Goal: Information Seeking & Learning: Learn about a topic

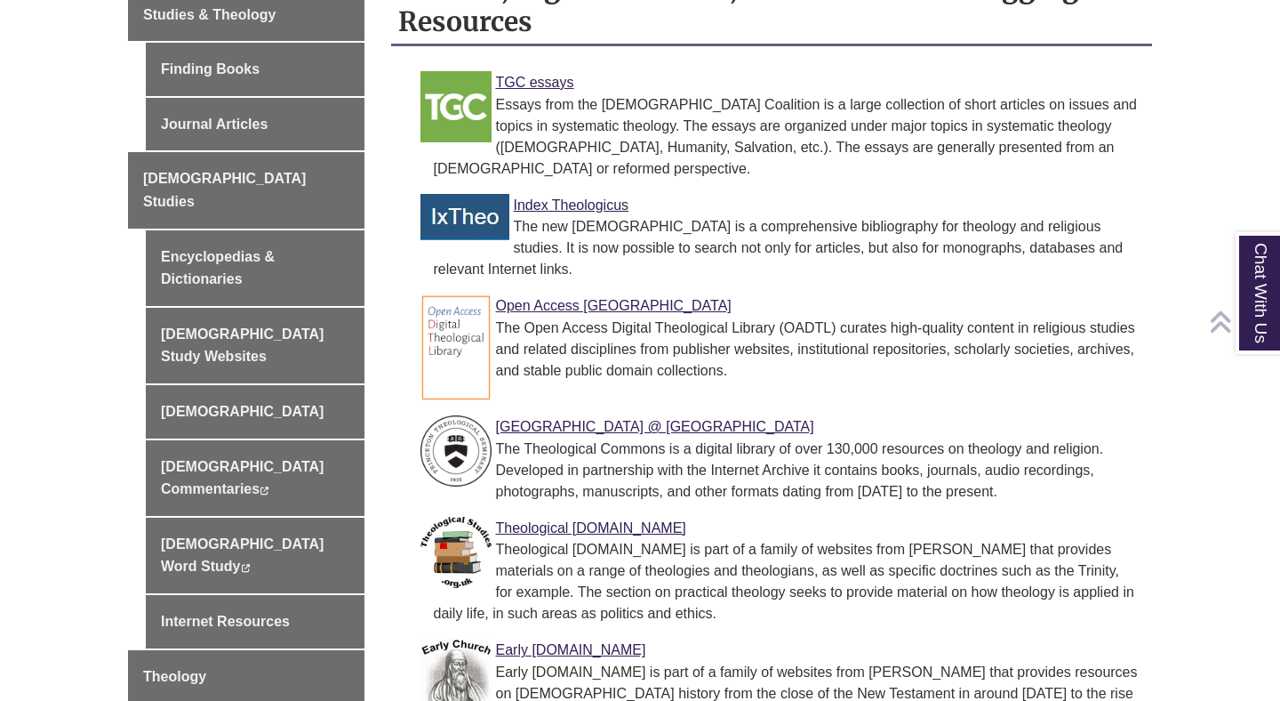
scroll to position [550, 0]
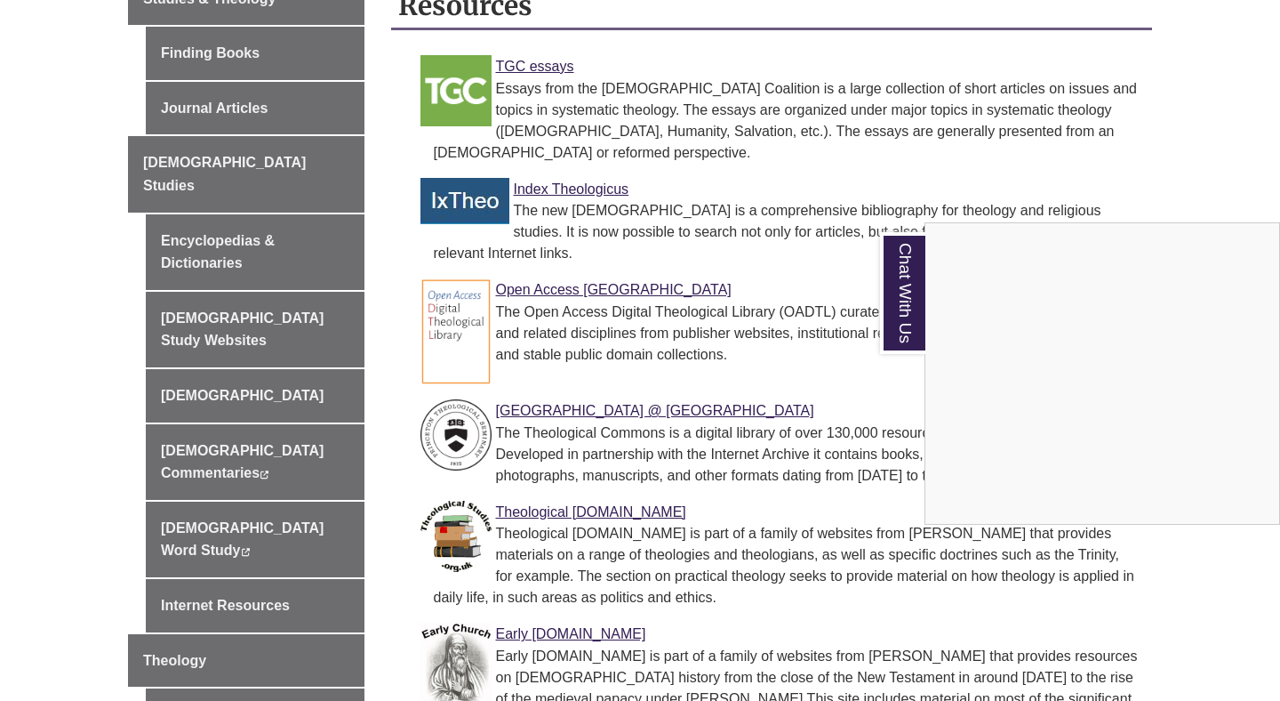
click at [790, 286] on div "Chat With Us" at bounding box center [640, 350] width 1280 height 701
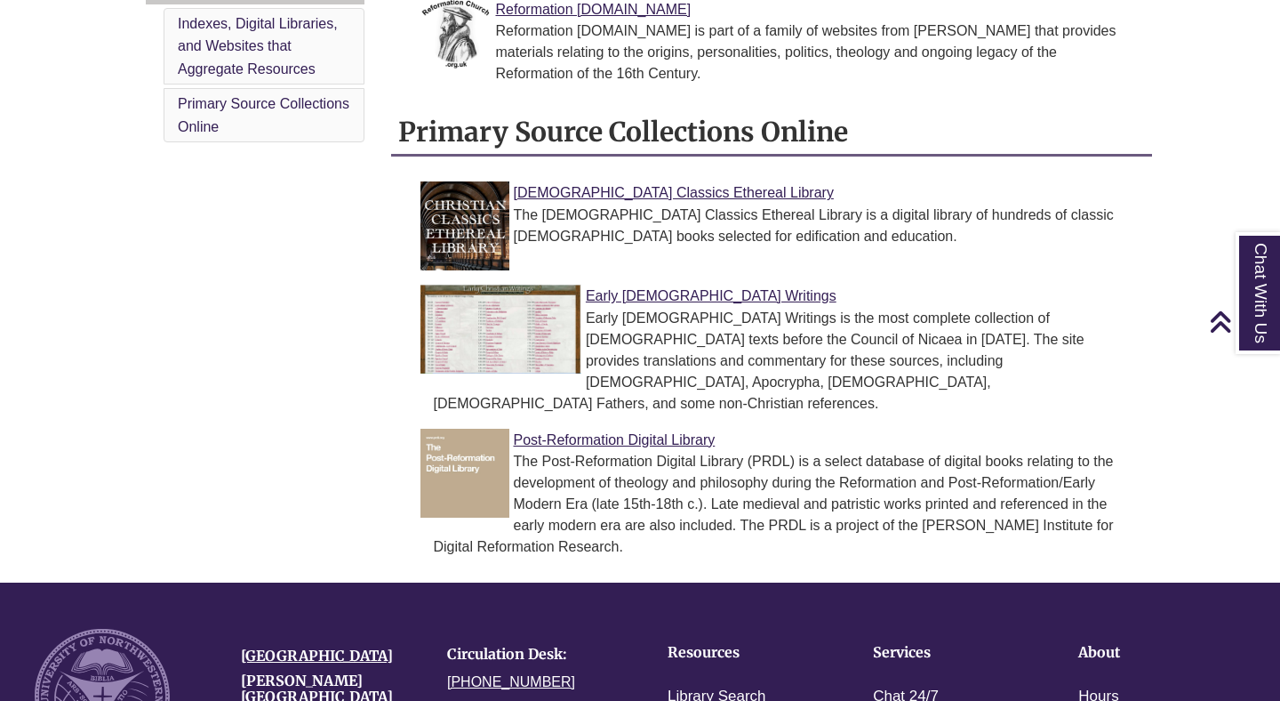
scroll to position [1461, 0]
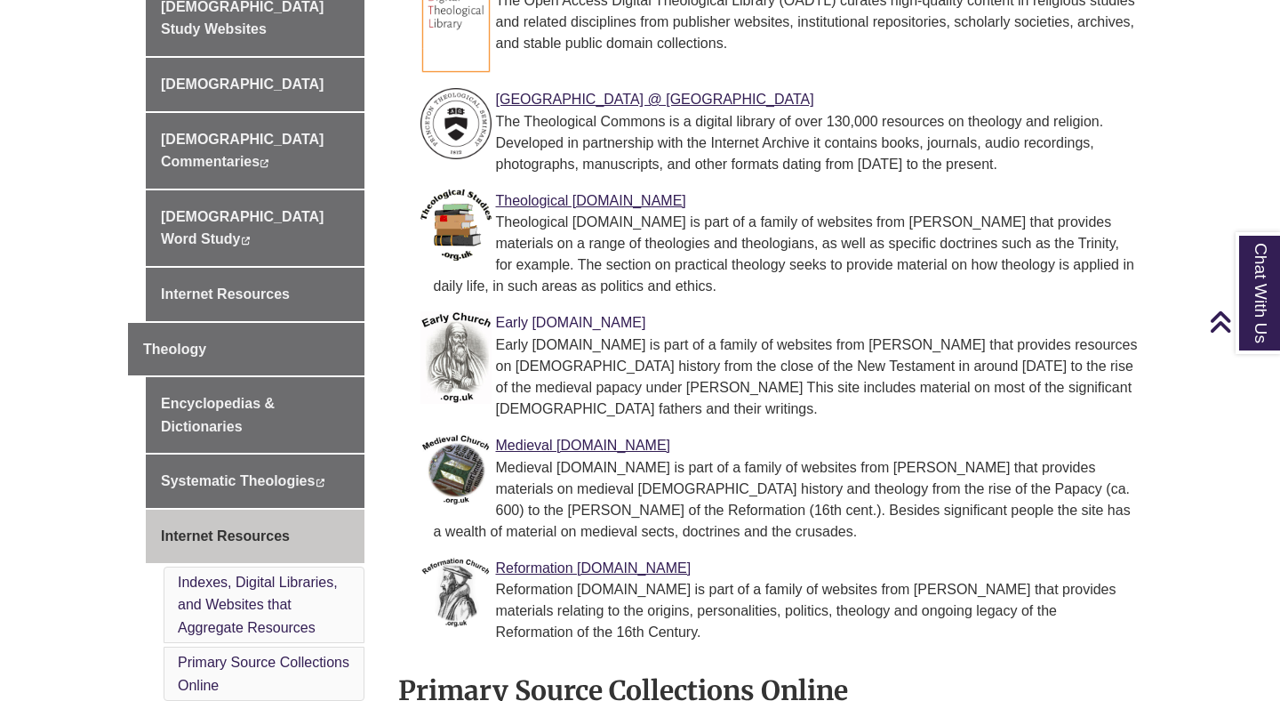
scroll to position [864, 0]
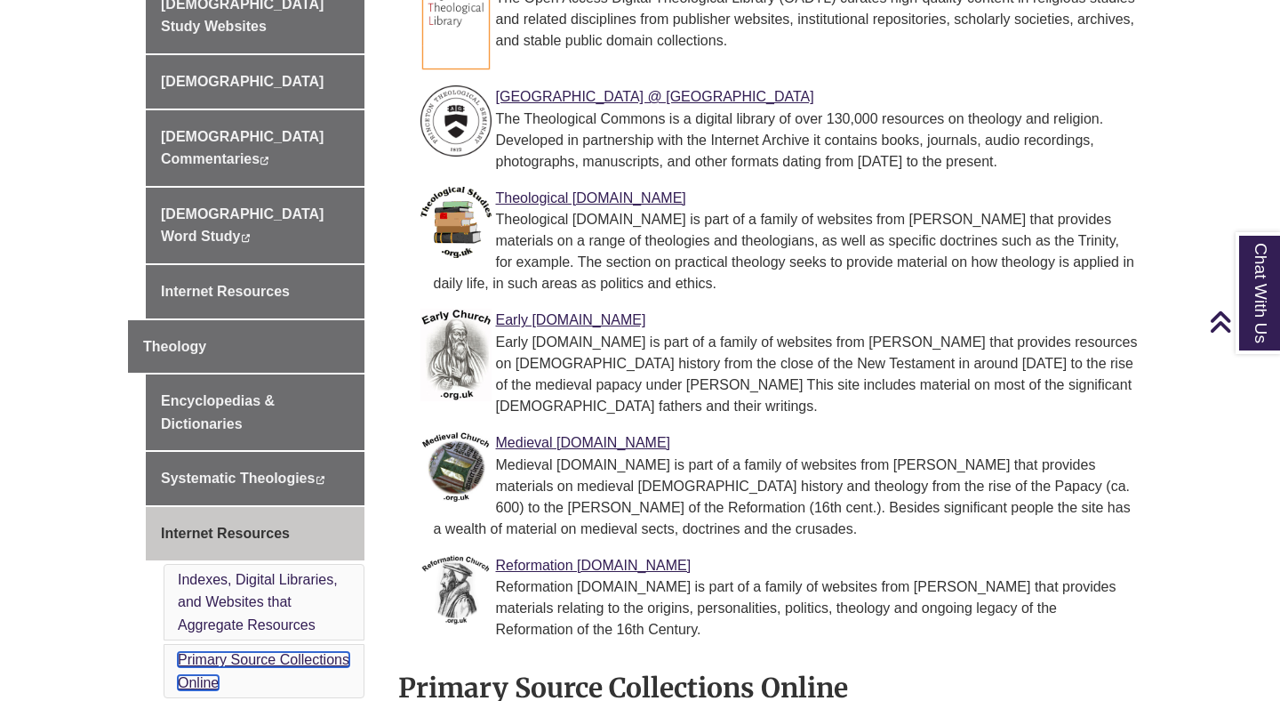
click at [314, 652] on link "Primary Source Collections Online" at bounding box center [264, 671] width 172 height 38
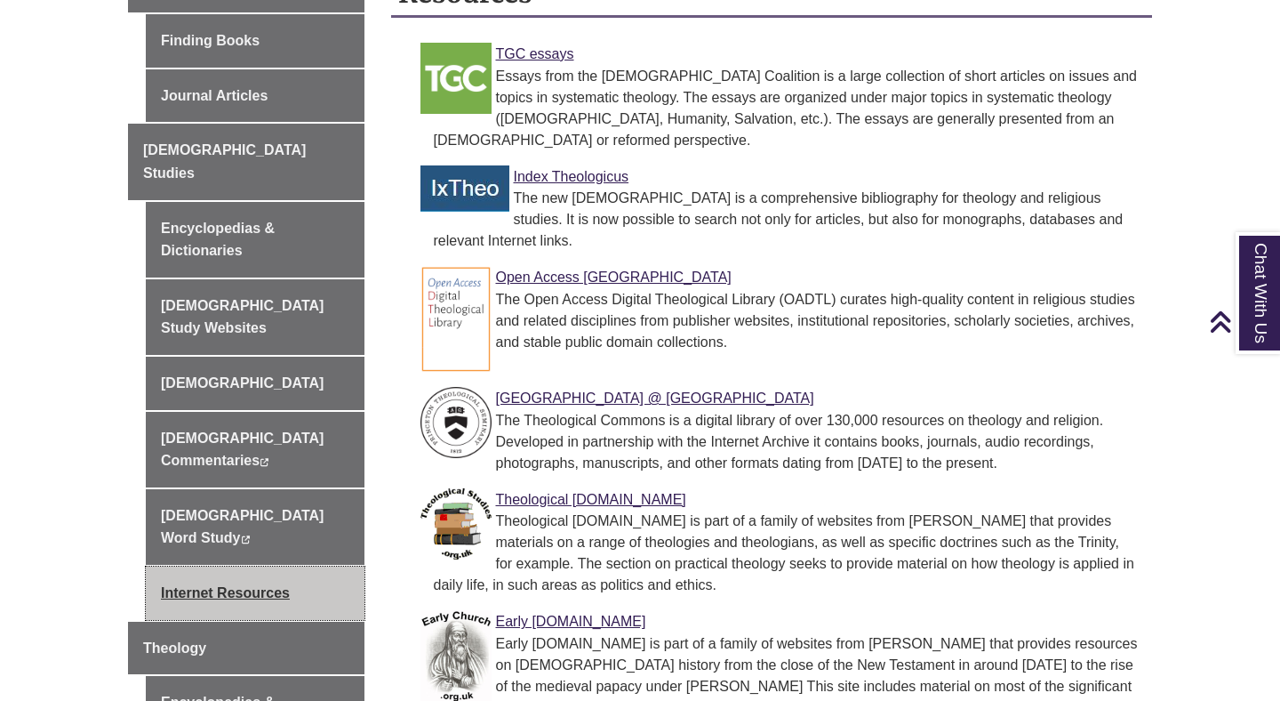
scroll to position [487, 0]
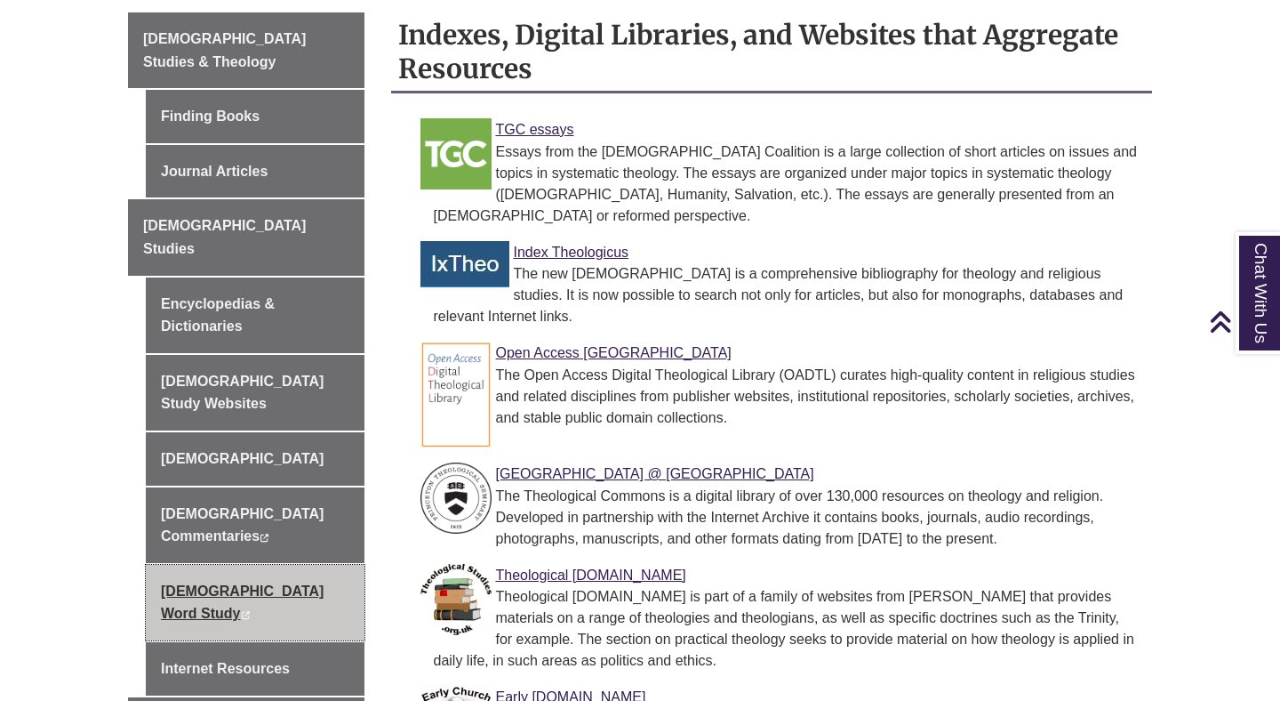
click at [311, 565] on link "Bible Word Study This link opens in a new window This link opens in a new window" at bounding box center [255, 603] width 219 height 76
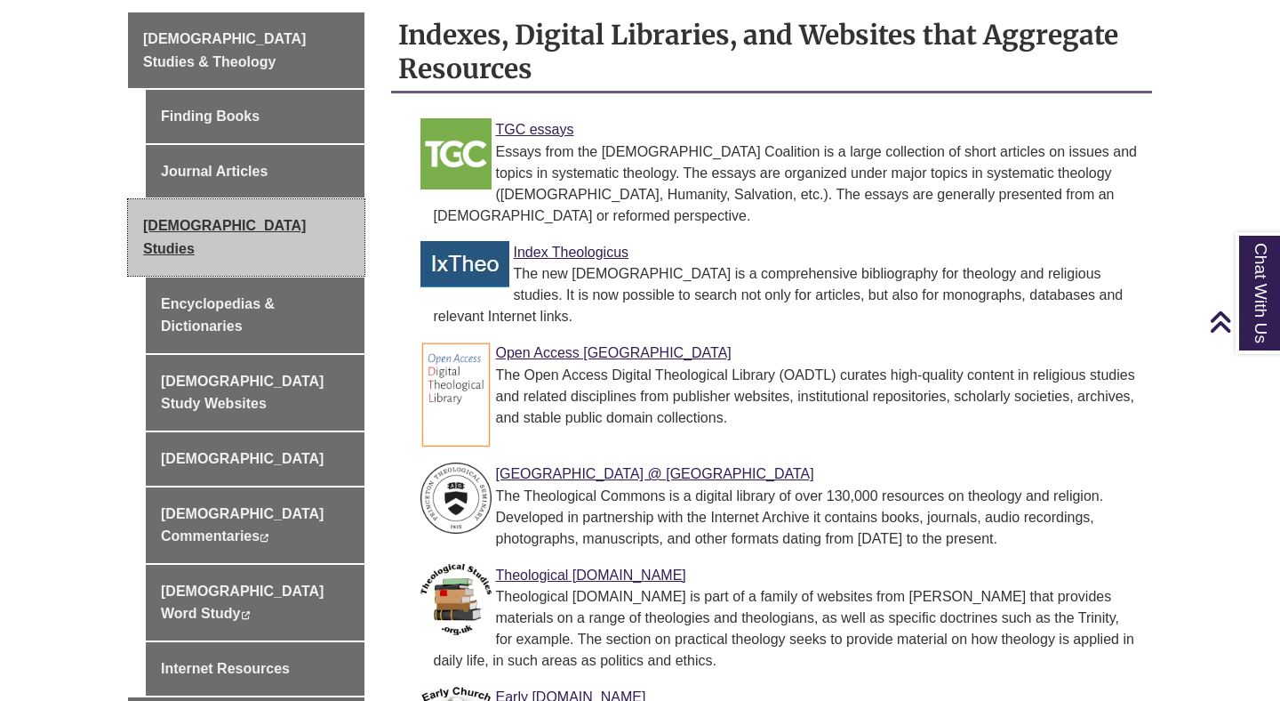
click at [297, 202] on link "[DEMOGRAPHIC_DATA] Studies" at bounding box center [246, 237] width 237 height 76
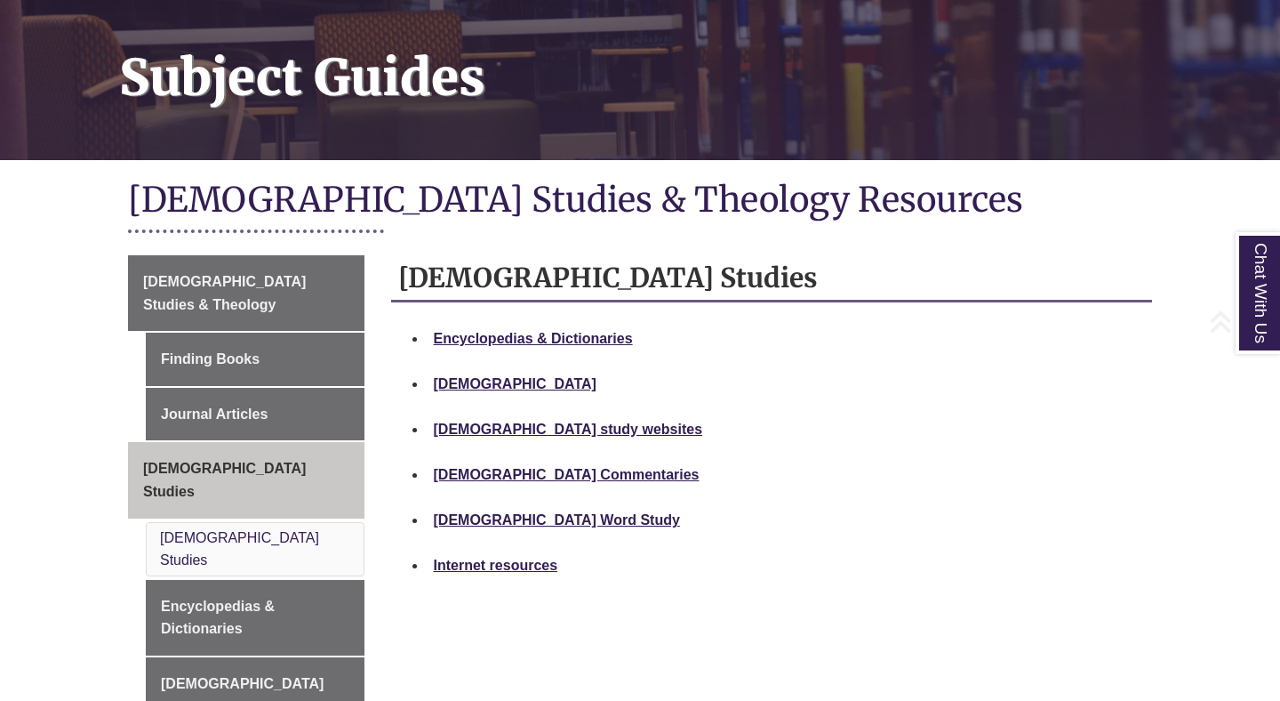
scroll to position [313, 0]
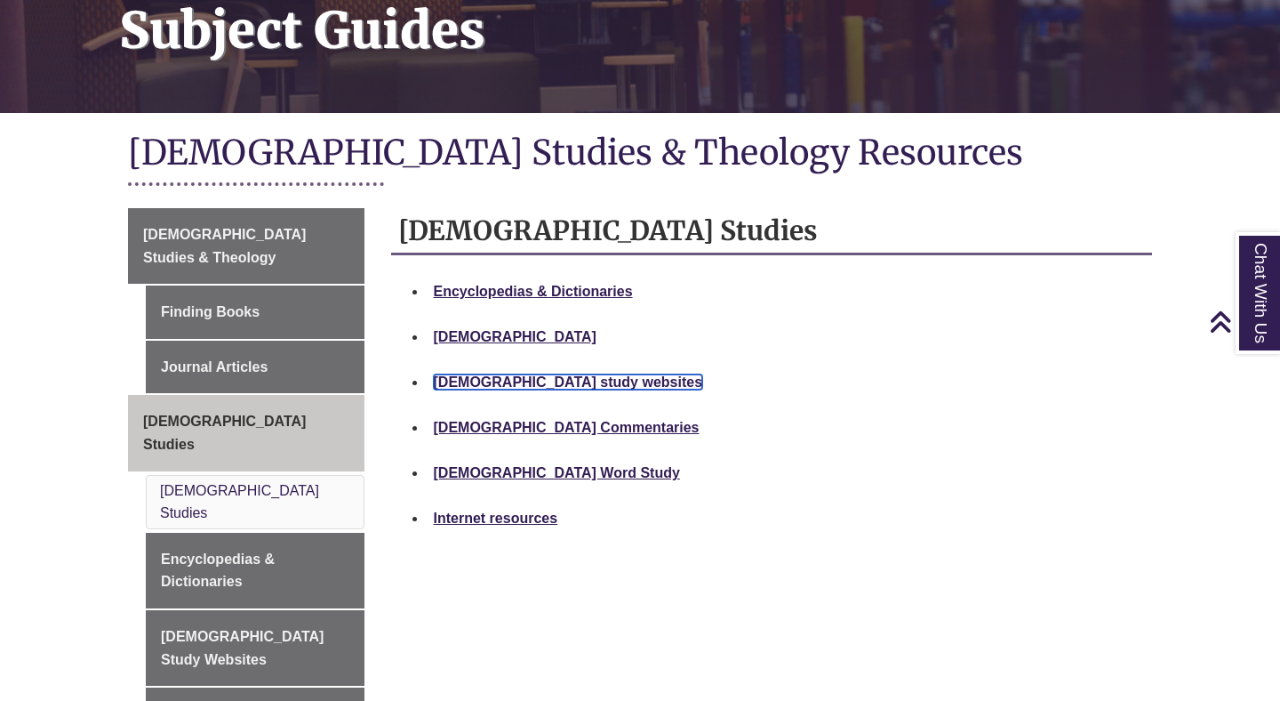
click at [526, 374] on strong "Bible study websites" at bounding box center [568, 381] width 269 height 15
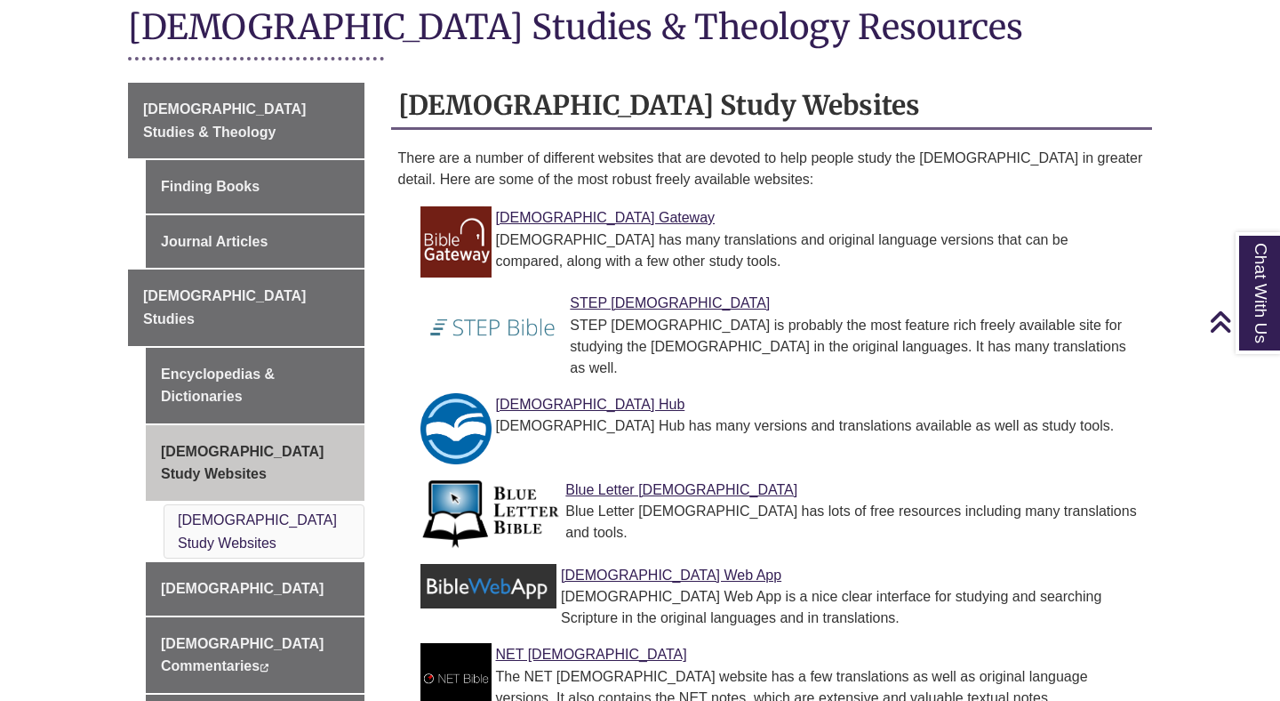
scroll to position [443, 0]
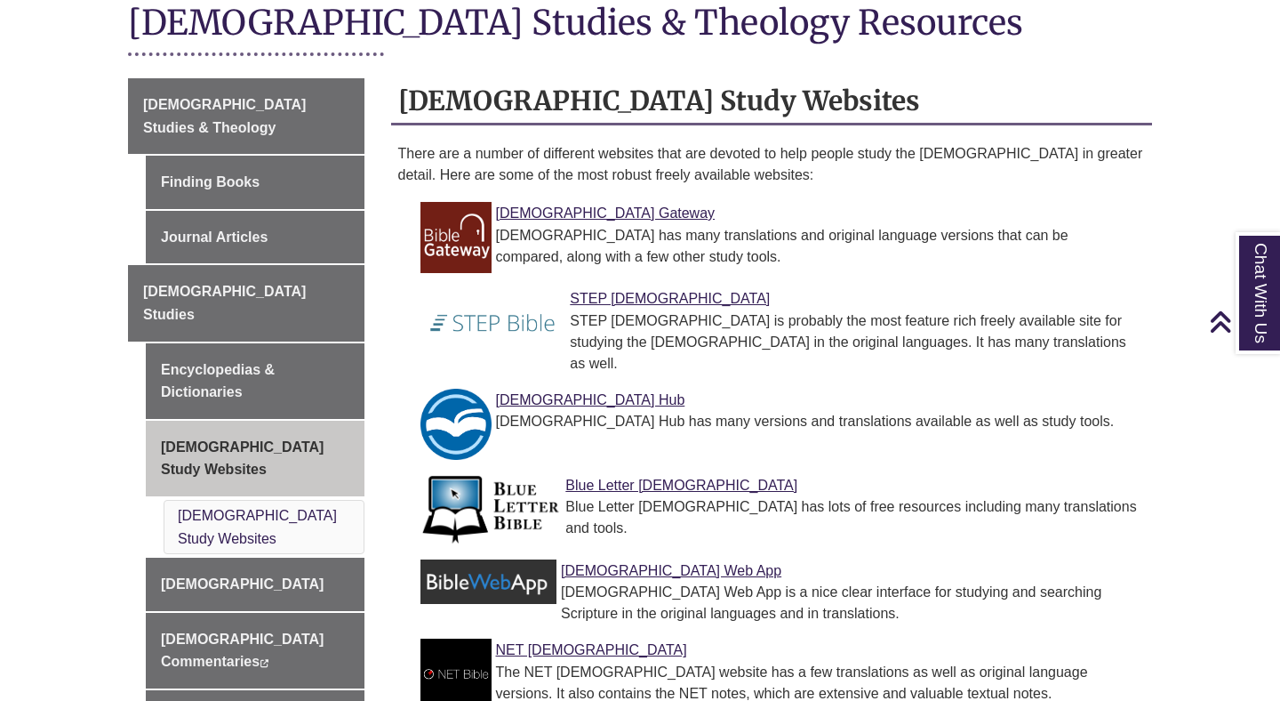
click at [758, 256] on li "[DEMOGRAPHIC_DATA] Gateway [DEMOGRAPHIC_DATA] has many translations and origina…" at bounding box center [786, 237] width 719 height 85
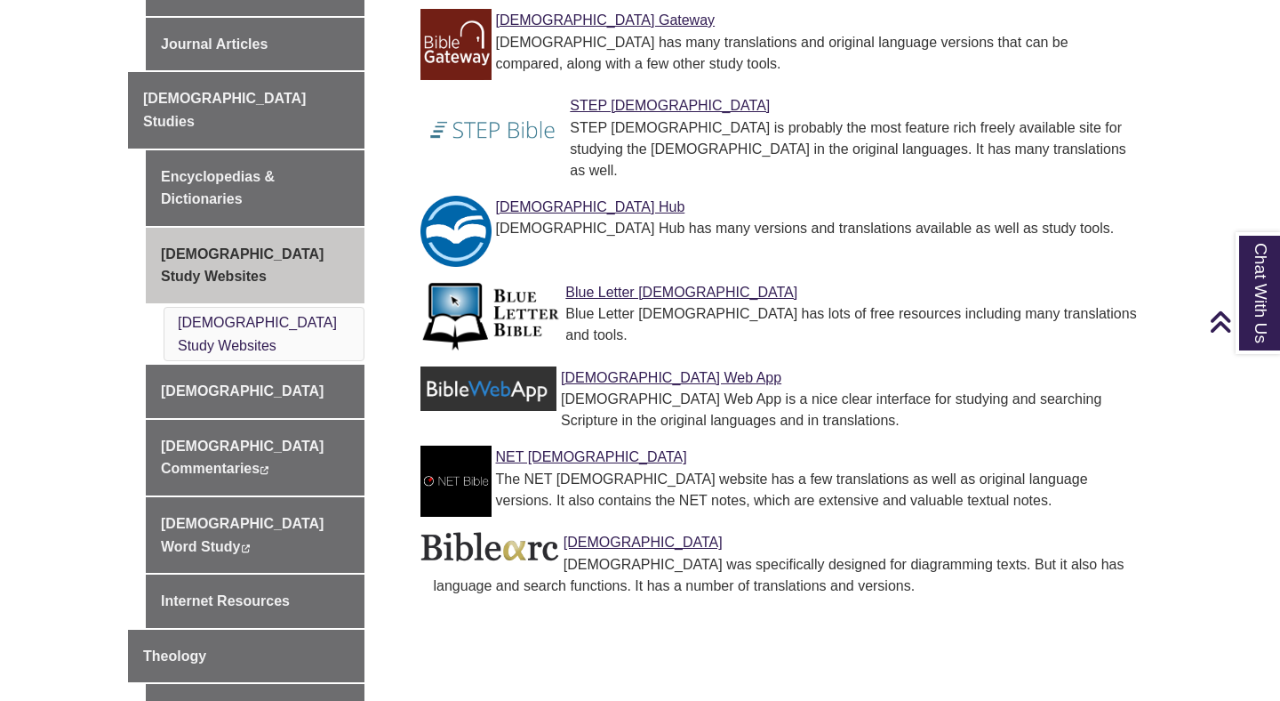
scroll to position [642, 0]
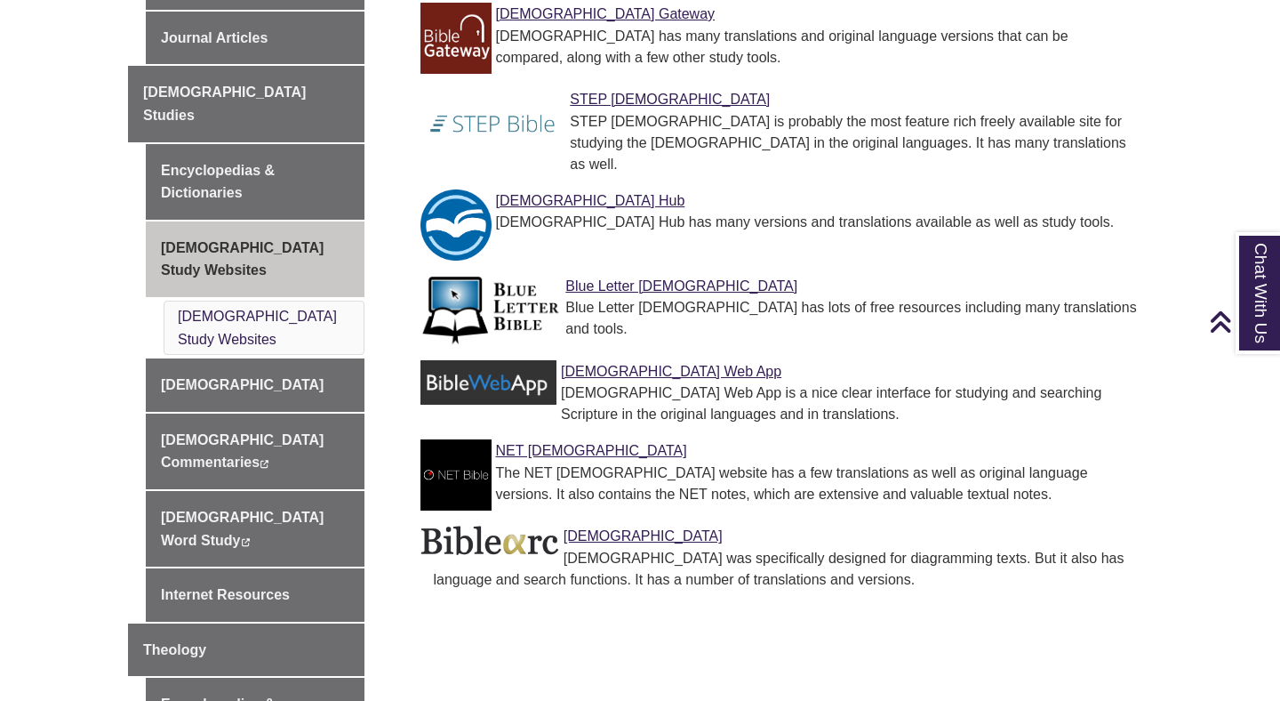
click at [709, 432] on li "NET Bible The NET Bible website has a few translations as well as original lang…" at bounding box center [786, 474] width 719 height 85
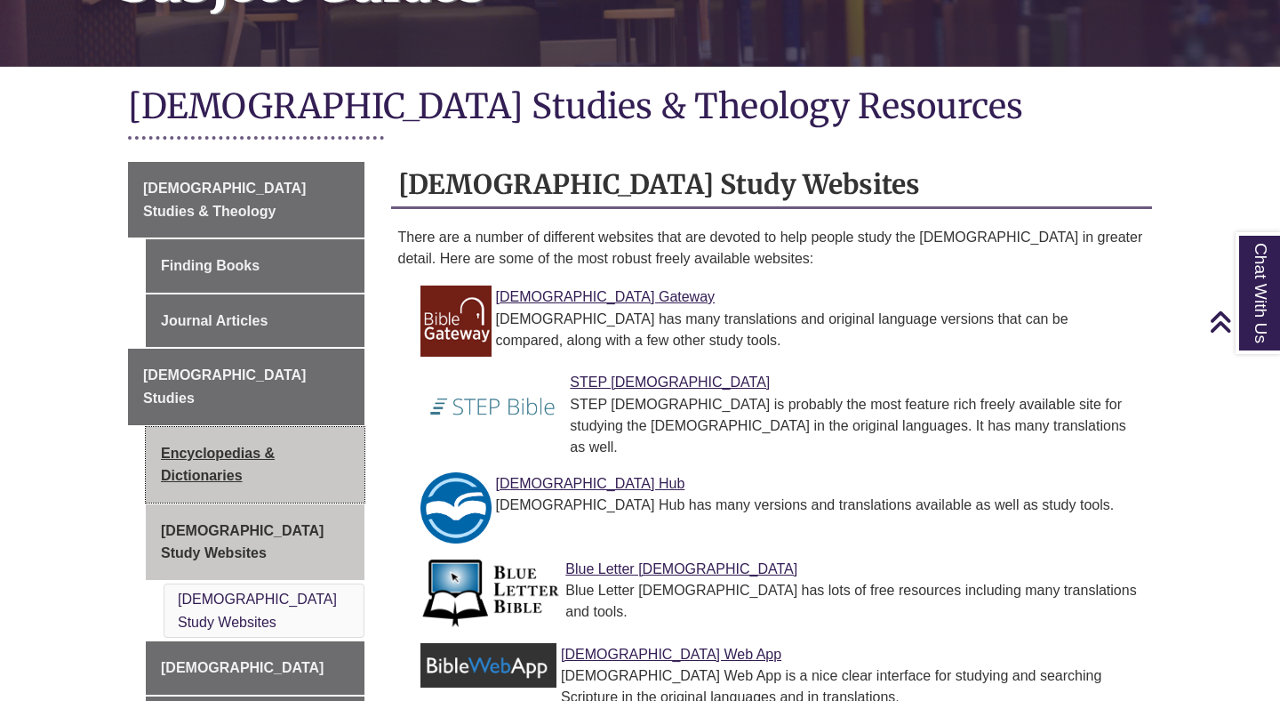
scroll to position [296, 0]
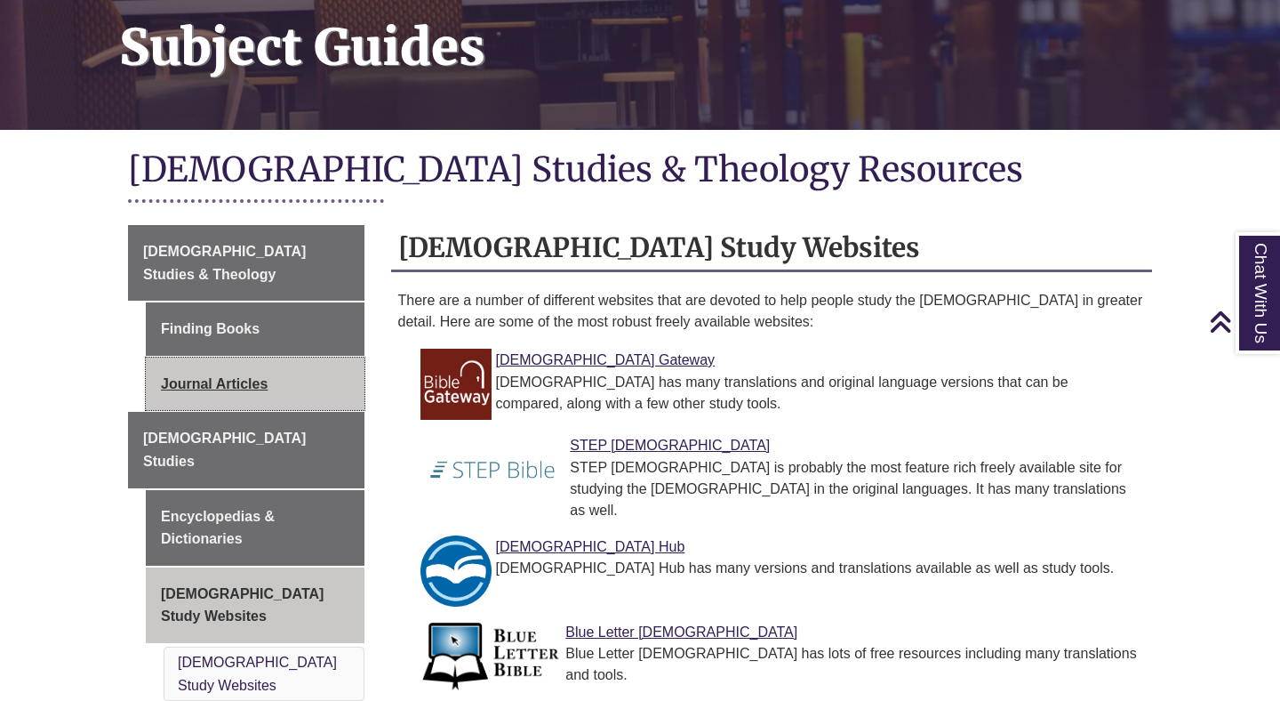
click at [277, 357] on link "Journal Articles" at bounding box center [255, 383] width 219 height 53
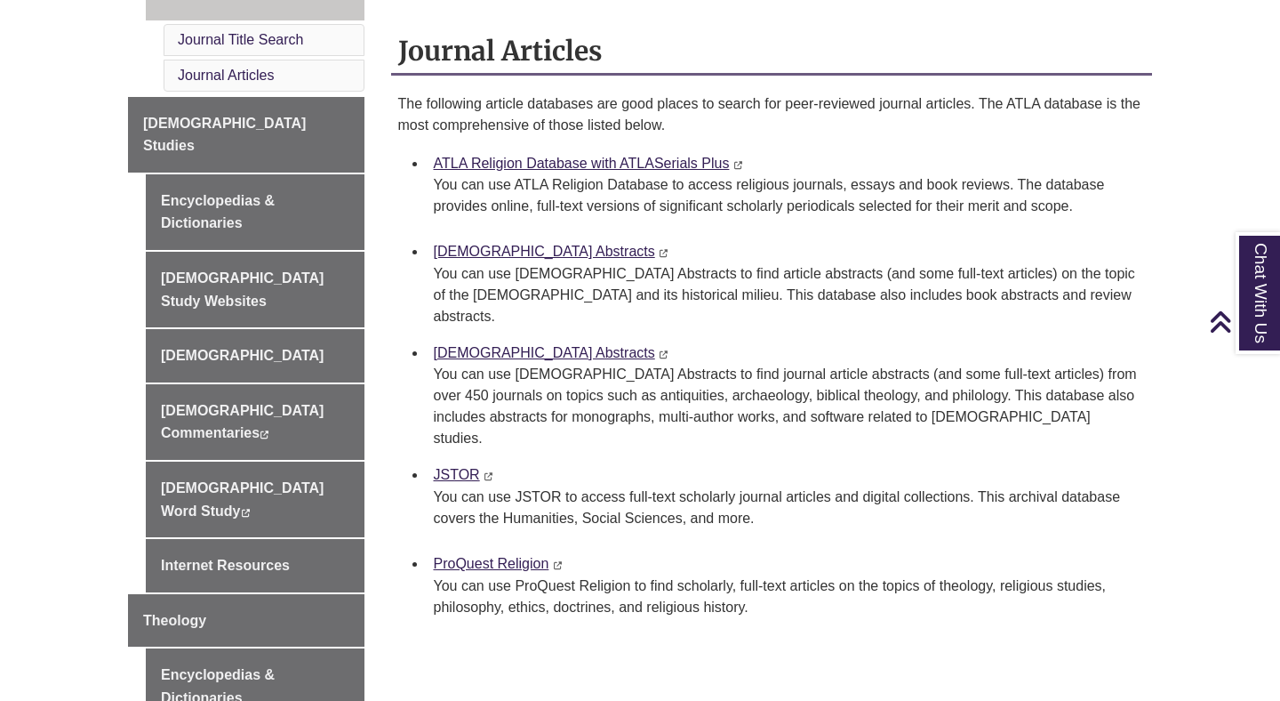
scroll to position [680, 0]
